Goal: Book appointment/travel/reservation

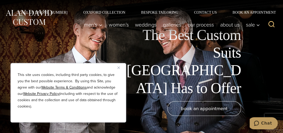
click at [118, 69] on img "Close" at bounding box center [118, 67] width 2 height 2
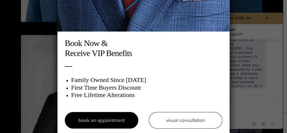
scroll to position [24, 0]
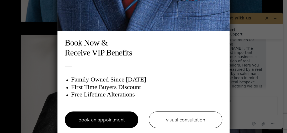
click at [224, 34] on div "Book Now & Receive VIP Benefits Family Owned Since [DATE] First Time Buyers Dis…" at bounding box center [143, 55] width 172 height 155
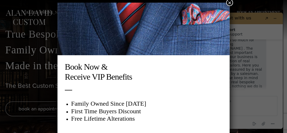
click at [121, 30] on img at bounding box center [143, 29] width 172 height 52
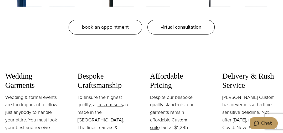
scroll to position [541, 0]
